Goal: Information Seeking & Learning: Learn about a topic

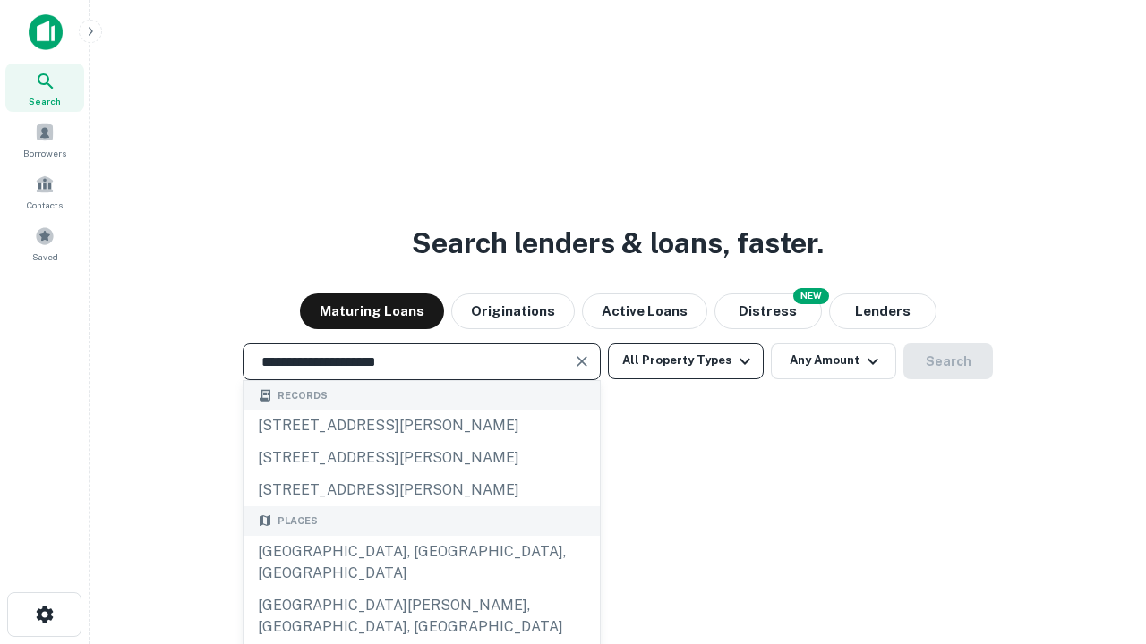
type input "**********"
click at [686, 361] on button "All Property Types" at bounding box center [686, 362] width 156 height 36
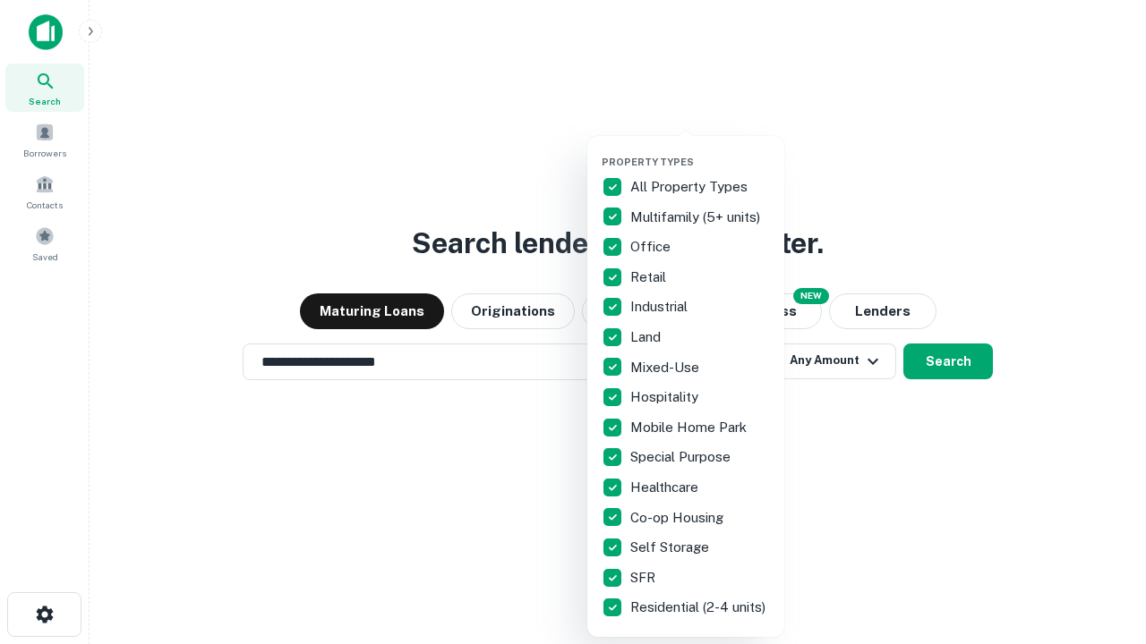
click at [700, 150] on button "button" at bounding box center [699, 150] width 197 height 1
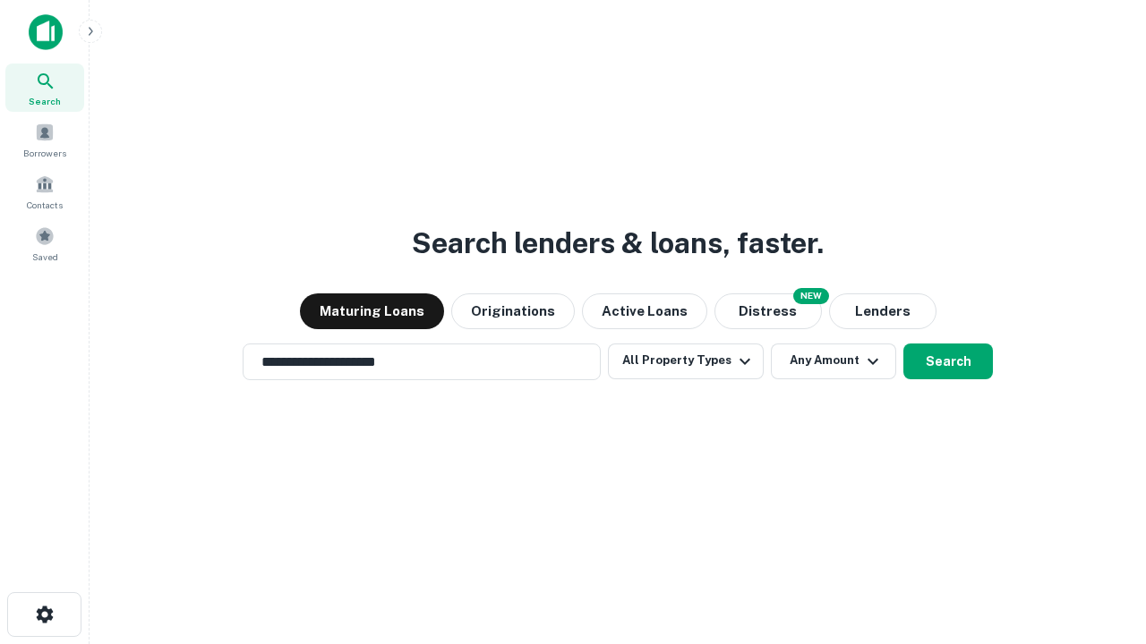
scroll to position [28, 0]
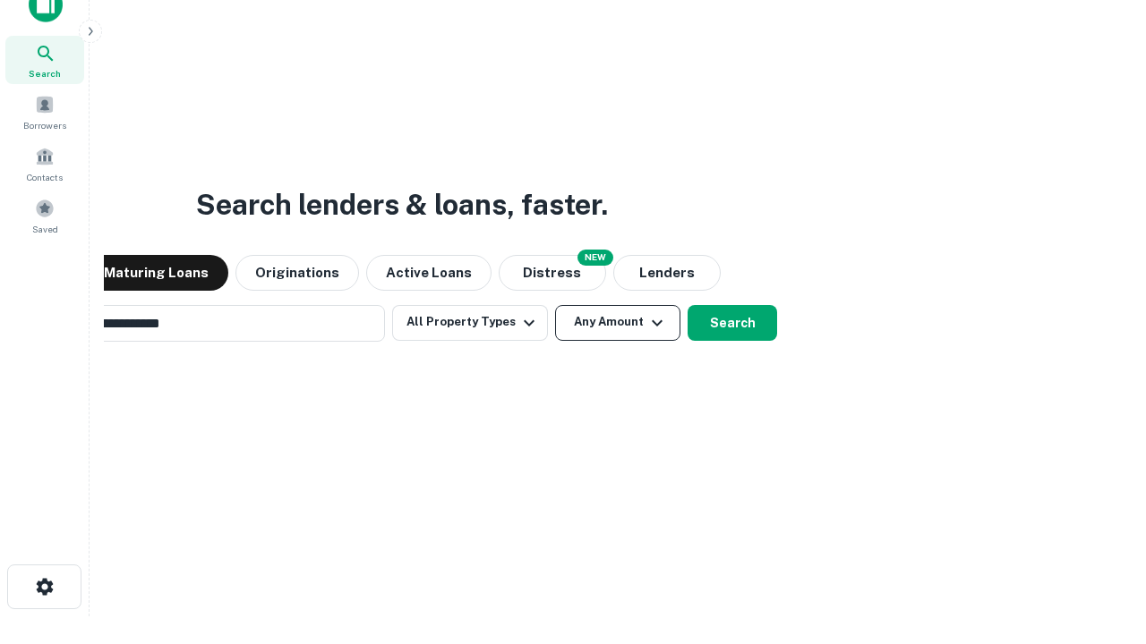
click at [555, 305] on button "Any Amount" at bounding box center [617, 323] width 125 height 36
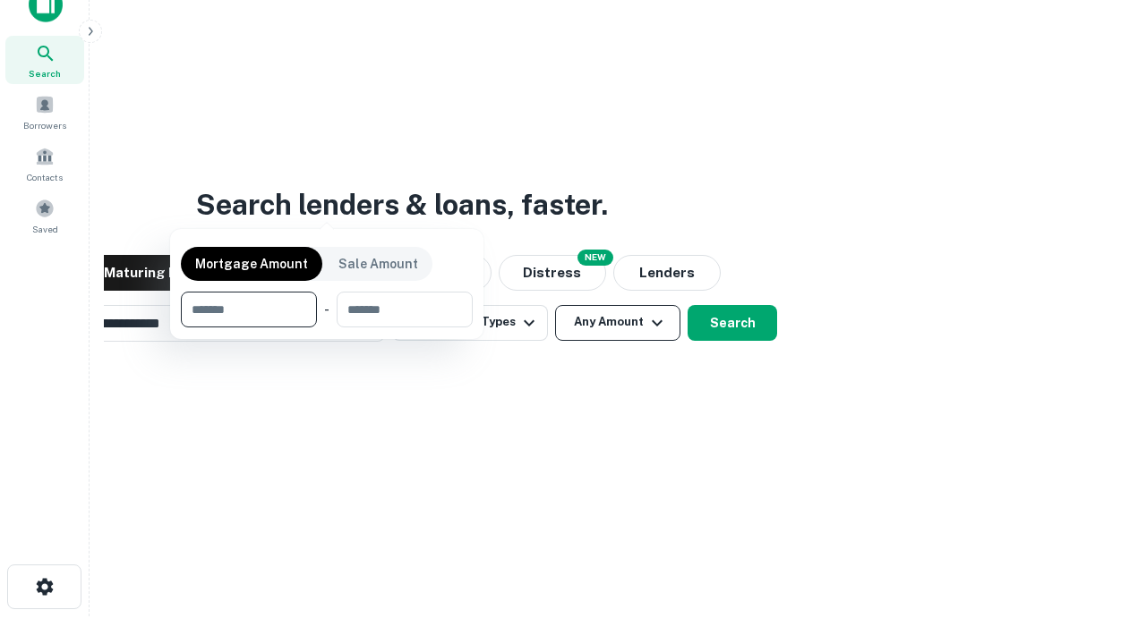
scroll to position [29, 0]
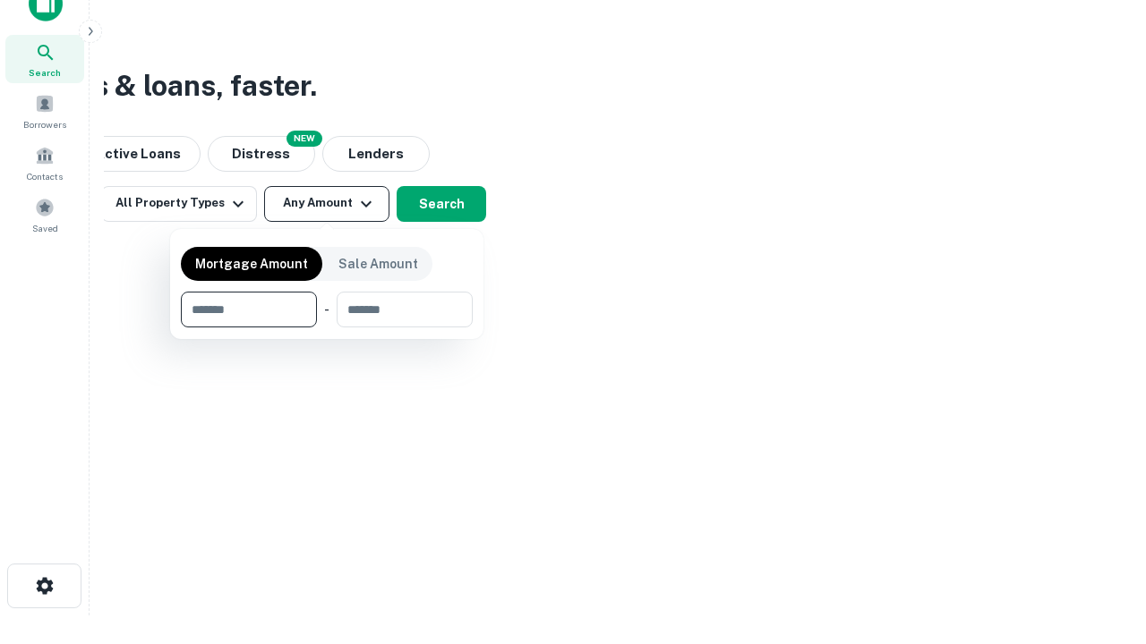
type input "*******"
click at [327, 328] on button "button" at bounding box center [327, 328] width 292 height 1
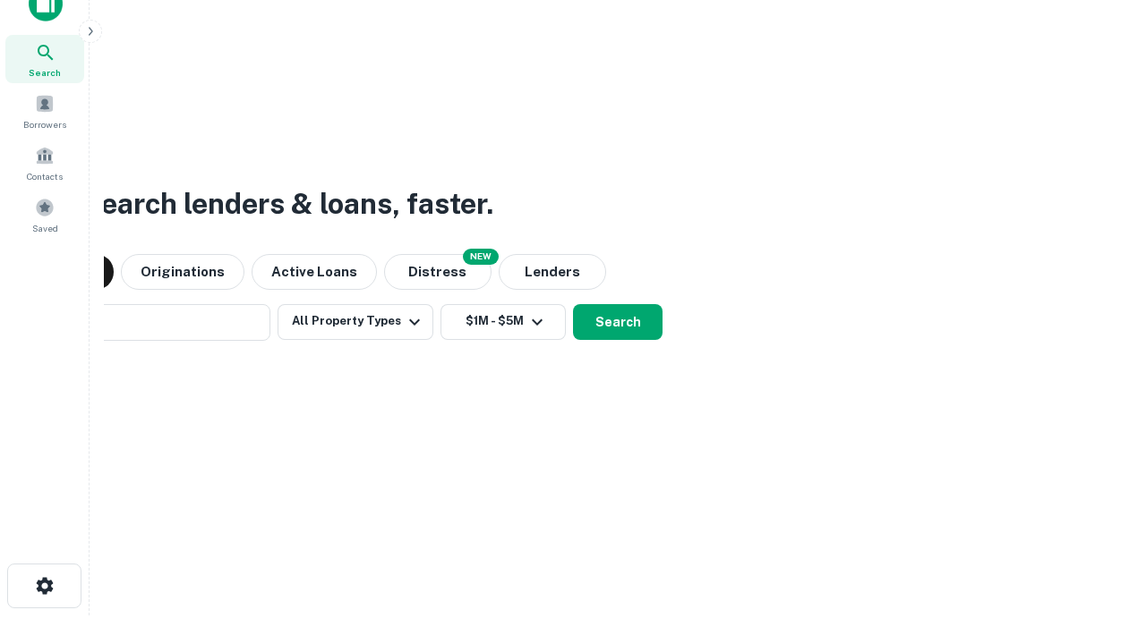
scroll to position [28, 0]
click at [573, 305] on button "Search" at bounding box center [618, 323] width 90 height 36
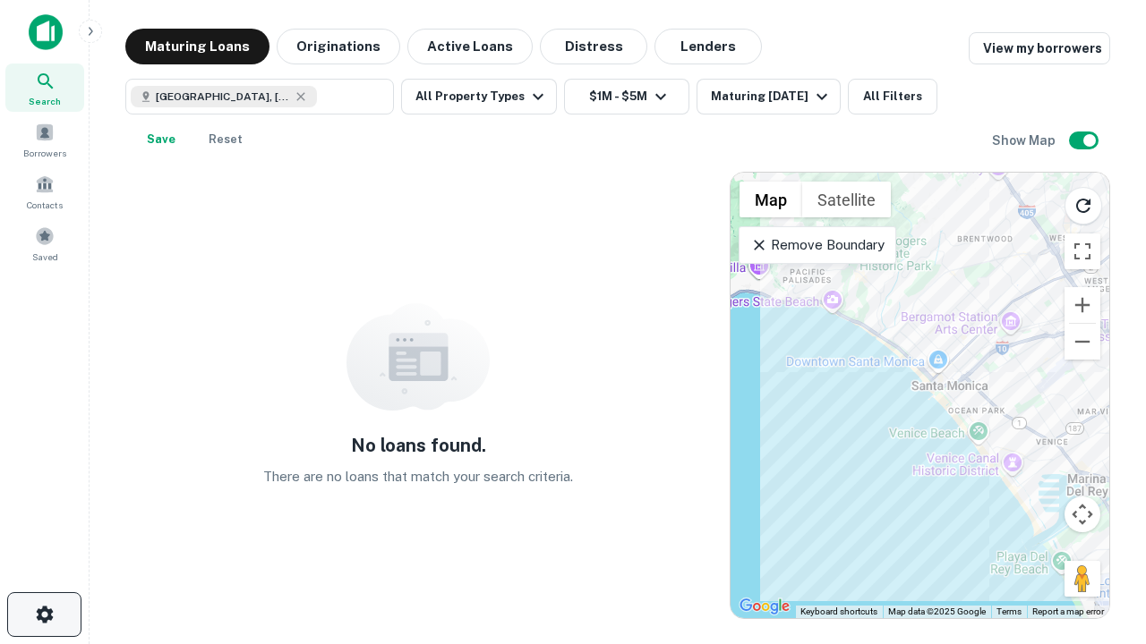
click at [44, 615] on icon "button" at bounding box center [44, 614] width 21 height 21
